Goal: Task Accomplishment & Management: Complete application form

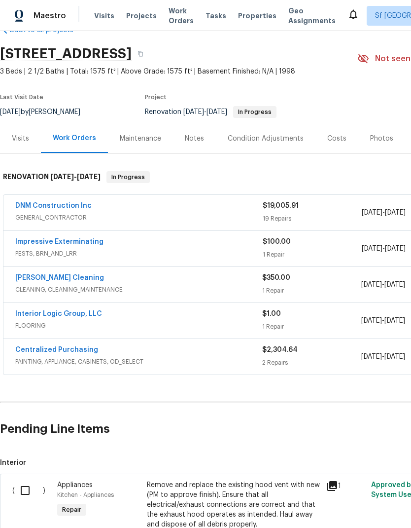
scroll to position [27, 0]
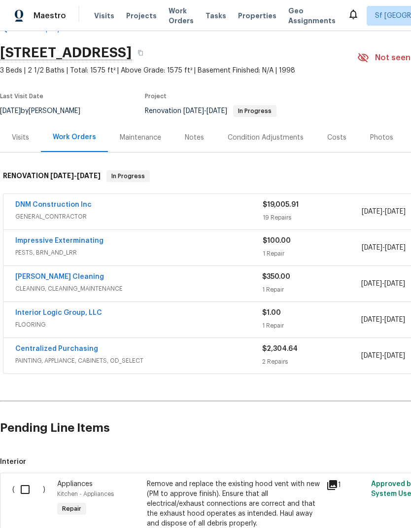
click at [64, 203] on link "DNM Construction Inc" at bounding box center [53, 204] width 76 height 7
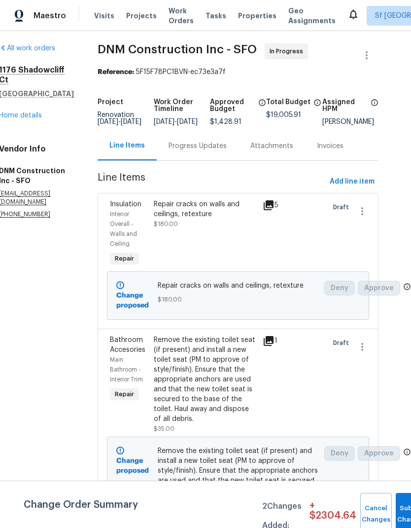
scroll to position [3, 18]
click at [350, 188] on span "Add line item" at bounding box center [352, 182] width 45 height 12
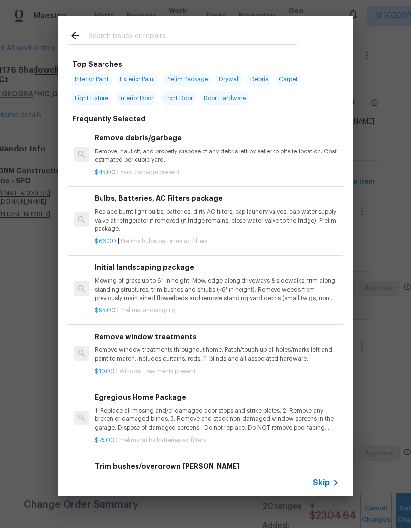
click at [187, 36] on input "text" at bounding box center [192, 37] width 209 height 15
type input "Electrical"
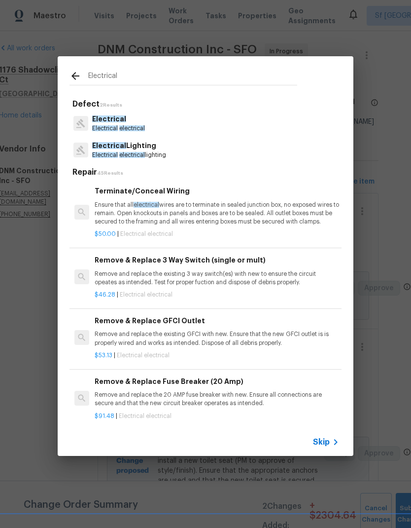
click at [128, 119] on p "Electrical" at bounding box center [118, 119] width 53 height 10
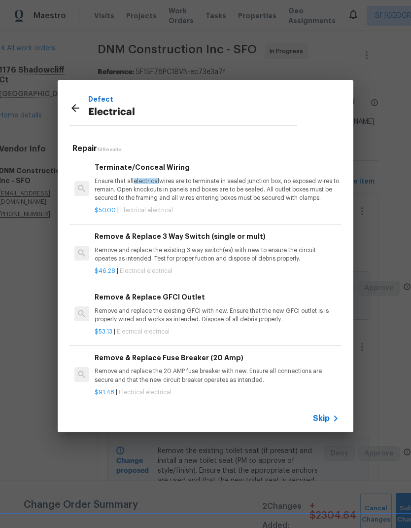
click at [75, 105] on icon at bounding box center [76, 108] width 8 height 8
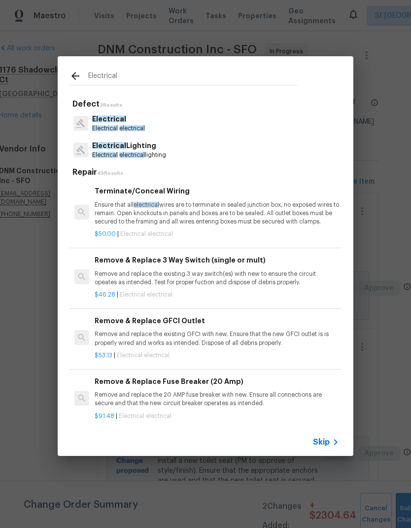
click at [139, 75] on input "Electrical" at bounding box center [192, 77] width 209 height 15
click at [159, 151] on p "Electrical electrical lighting" at bounding box center [129, 155] width 74 height 8
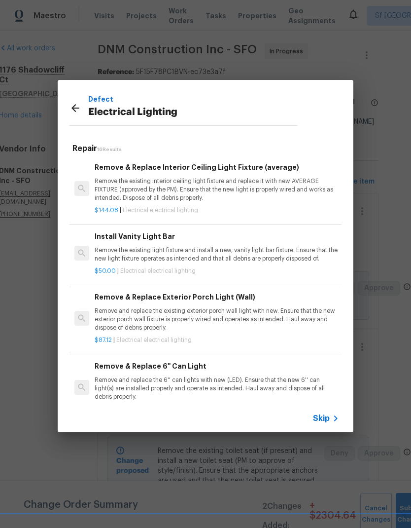
click at [70, 106] on icon at bounding box center [76, 108] width 12 height 12
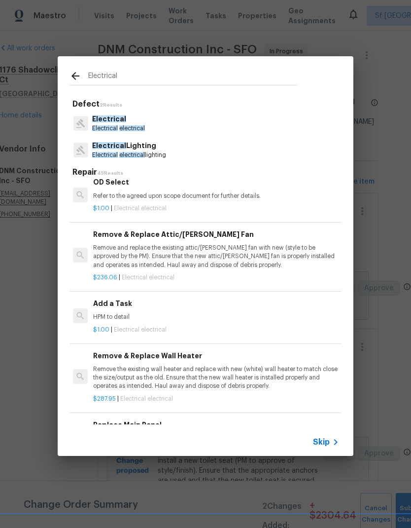
scroll to position [574, 1]
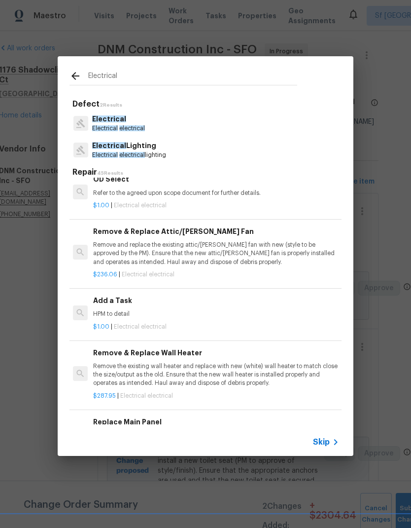
click at [126, 310] on p "HPM to detail" at bounding box center [215, 314] width 245 height 8
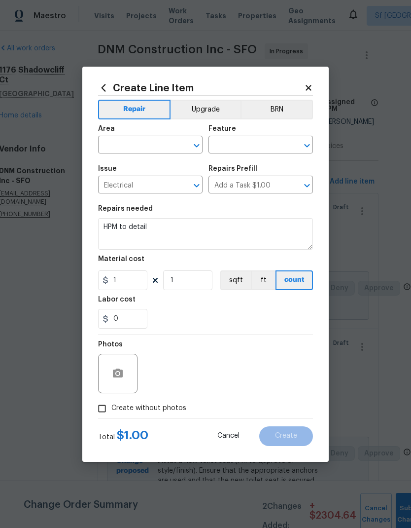
click at [145, 148] on input "text" at bounding box center [136, 145] width 77 height 15
click at [155, 186] on li "Interior Overall" at bounding box center [150, 184] width 105 height 16
type input "Interior Overall"
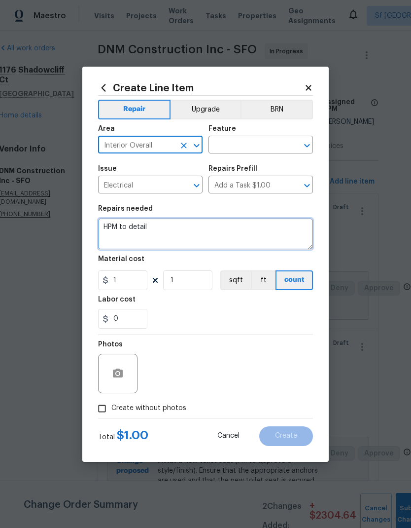
click at [148, 230] on textarea "HPM to detail" at bounding box center [205, 234] width 215 height 32
click at [149, 231] on textarea "HPM to detail" at bounding box center [205, 234] width 215 height 32
click at [166, 224] on textarea "HPM to detail" at bounding box center [205, 234] width 215 height 32
click at [166, 223] on textarea "HPM to detail" at bounding box center [205, 234] width 215 height 32
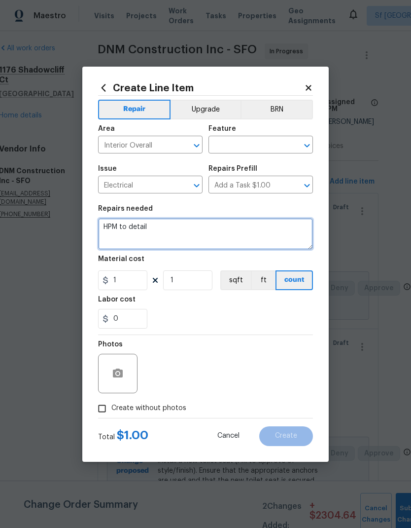
click at [167, 230] on textarea "HPM to detail" at bounding box center [205, 234] width 215 height 32
paste textarea "Replace a total of 7 mismatched/dated ceiling lamps/fans with modern LED mount …"
type textarea "Replace a total of 7 mismatched/dated ceiling lamps/fans with modern LED mount …"
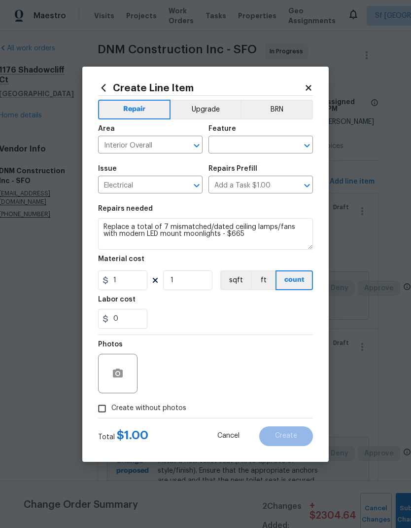
click at [259, 142] on input "text" at bounding box center [247, 145] width 77 height 15
type input "e"
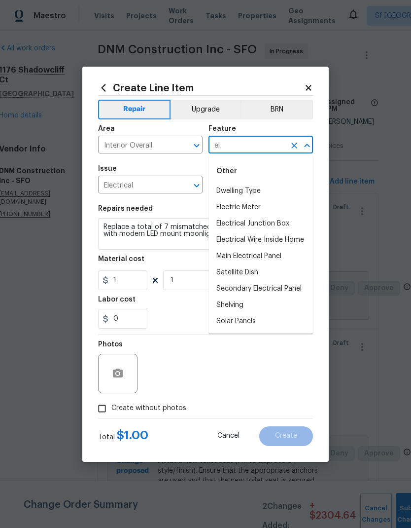
type input "e"
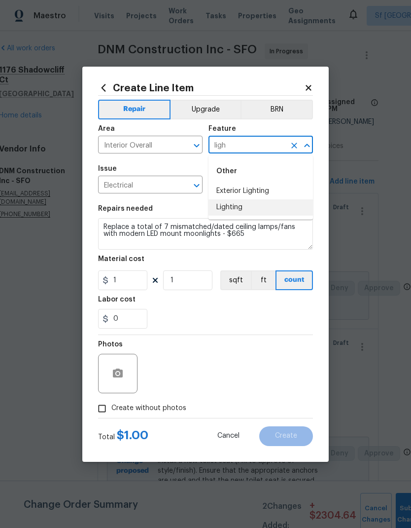
click at [247, 210] on li "Lighting" at bounding box center [261, 207] width 105 height 16
type input "Lighting"
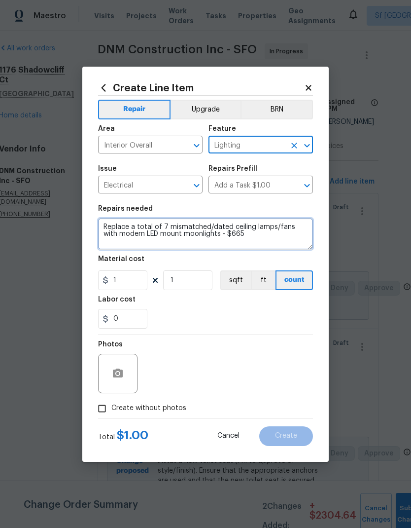
click at [273, 244] on textarea "Replace a total of 7 mismatched/dated ceiling lamps/fans with modern LED mount …" at bounding box center [205, 234] width 215 height 32
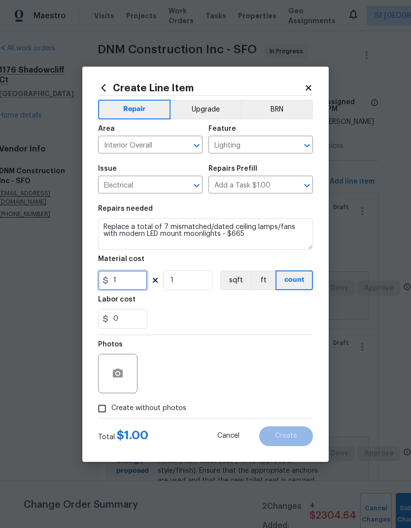
click at [130, 275] on input "1" at bounding box center [122, 280] width 49 height 20
click at [135, 284] on input "1" at bounding box center [122, 280] width 49 height 20
type input "665"
click at [247, 323] on div "0" at bounding box center [205, 319] width 215 height 20
click at [120, 366] on button "button" at bounding box center [118, 374] width 24 height 24
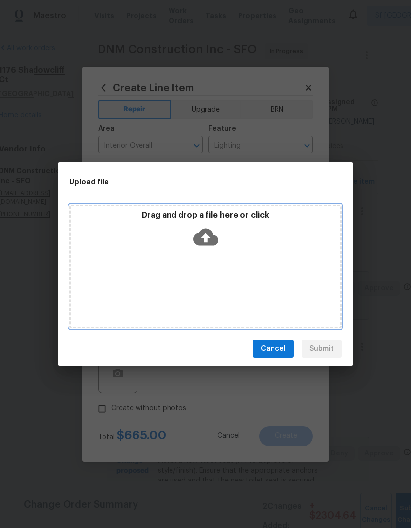
click at [209, 231] on icon at bounding box center [205, 237] width 25 height 17
